Goal: Task Accomplishment & Management: Manage account settings

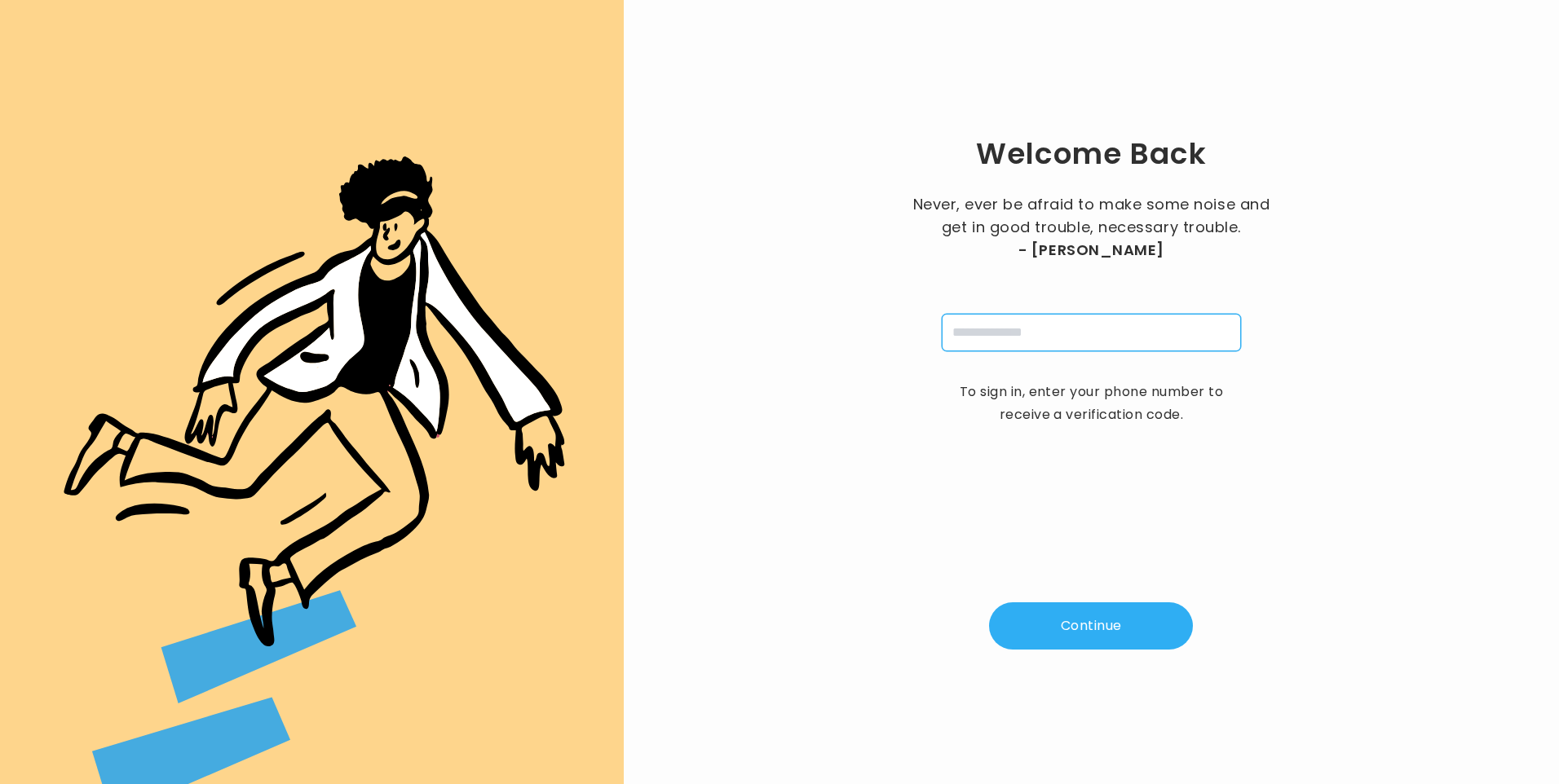
click at [1095, 334] on input "tel" at bounding box center [1091, 332] width 299 height 38
type input "**********"
click at [1087, 629] on button "Continue" at bounding box center [1091, 626] width 204 height 48
type input "*"
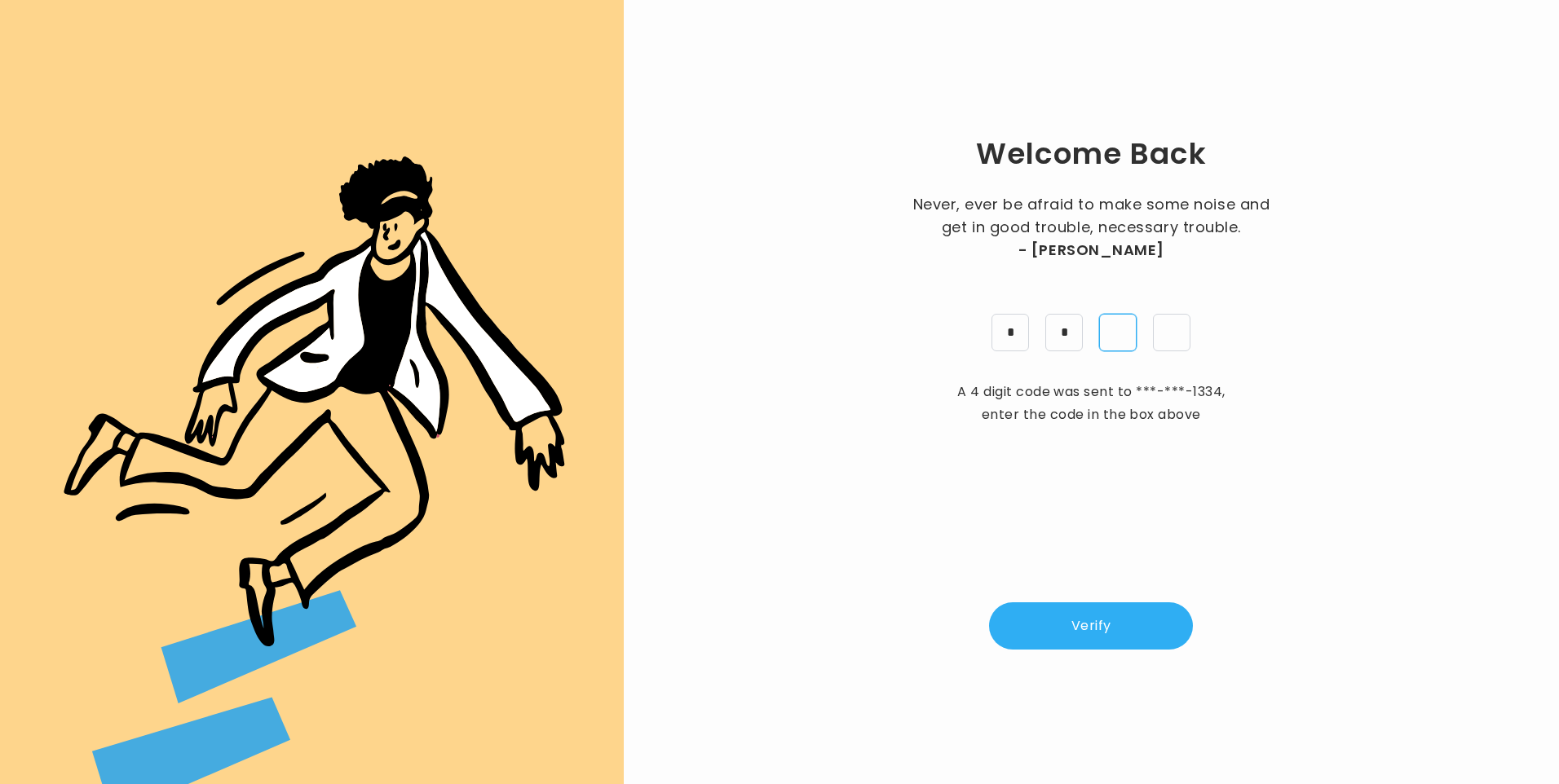
type input "*"
click at [1088, 636] on button "Verify" at bounding box center [1091, 626] width 204 height 48
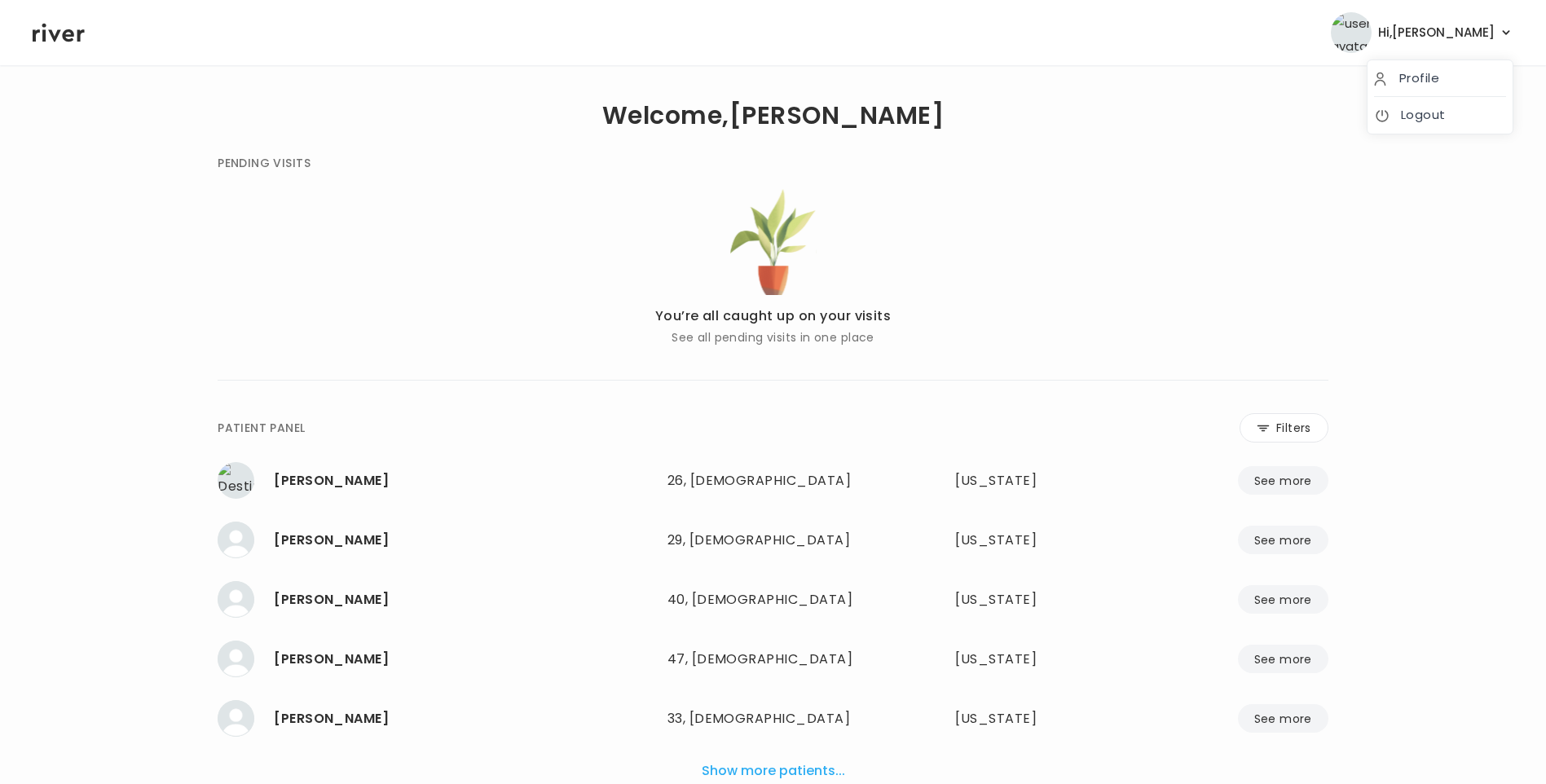
click at [1476, 31] on span "Hi, Lisa" at bounding box center [1436, 33] width 116 height 23
click at [1413, 114] on link "Logout" at bounding box center [1440, 115] width 132 height 23
